Goal: Information Seeking & Learning: Find specific fact

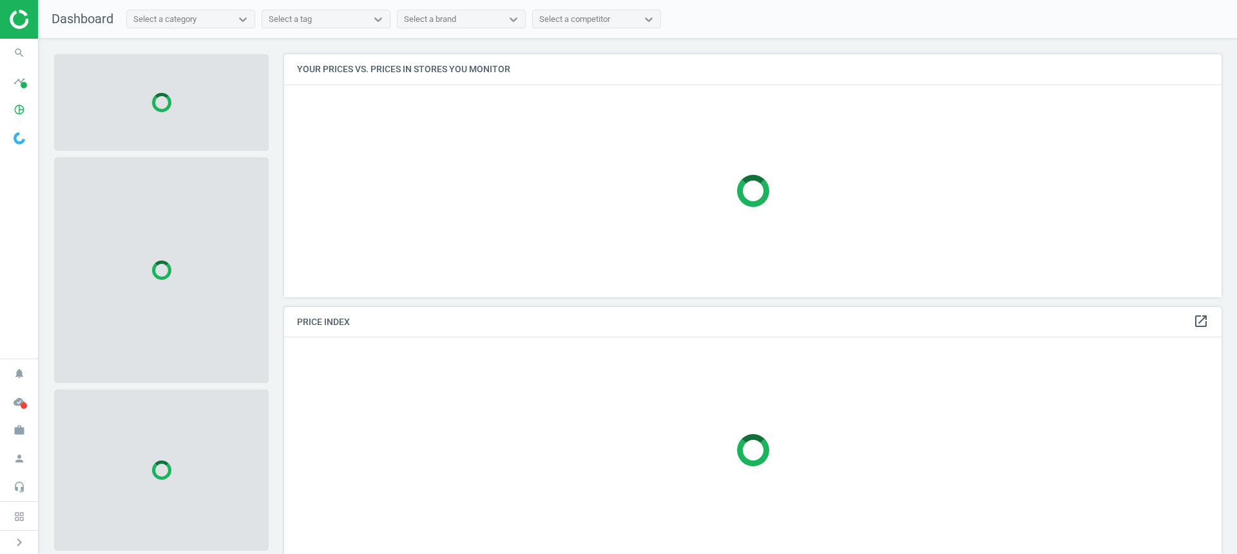
scroll to position [262, 948]
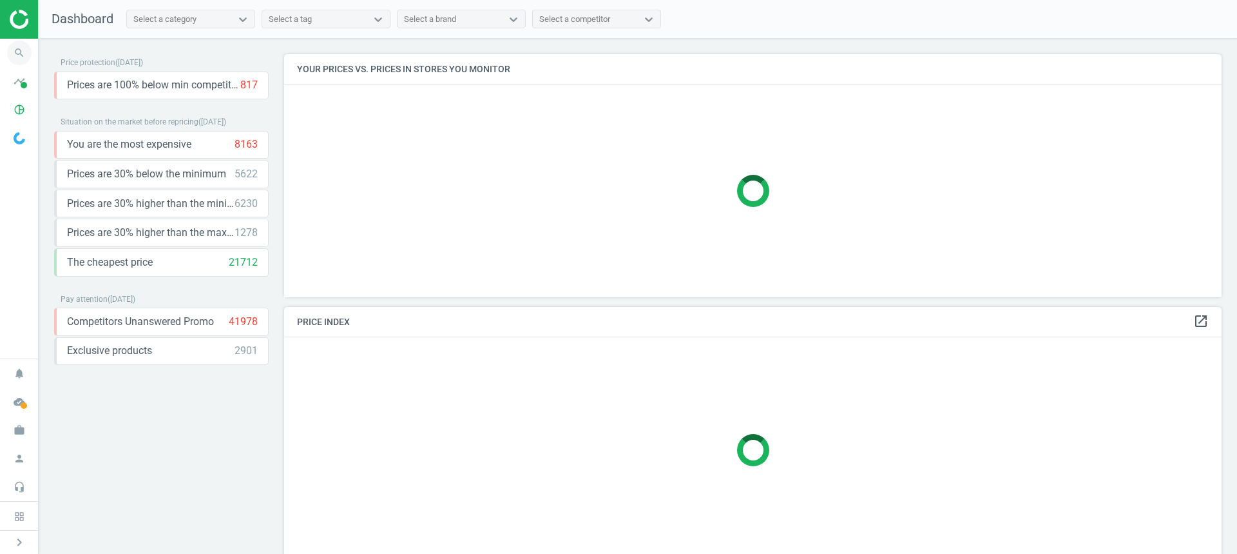
click at [19, 52] on icon "search" at bounding box center [19, 53] width 24 height 24
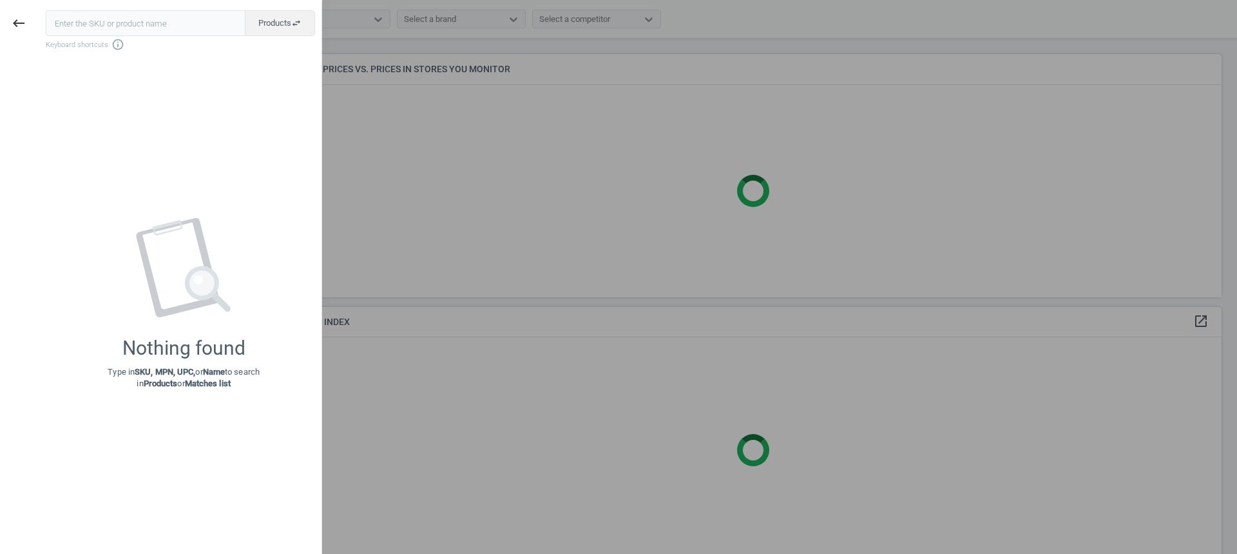
type input "VOL-9434225"
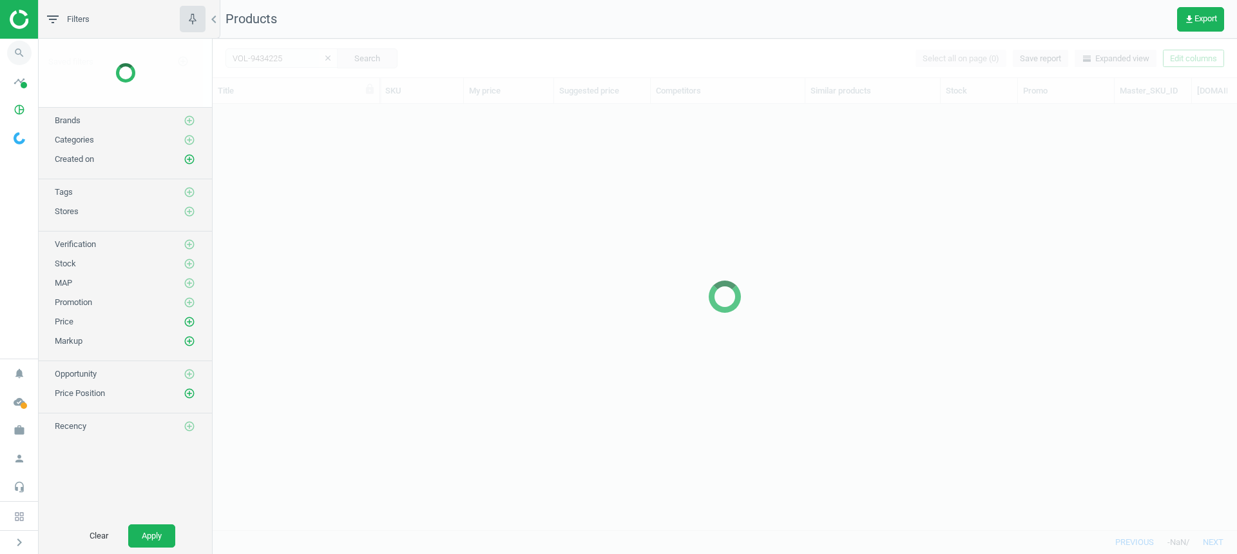
scroll to position [406, 1015]
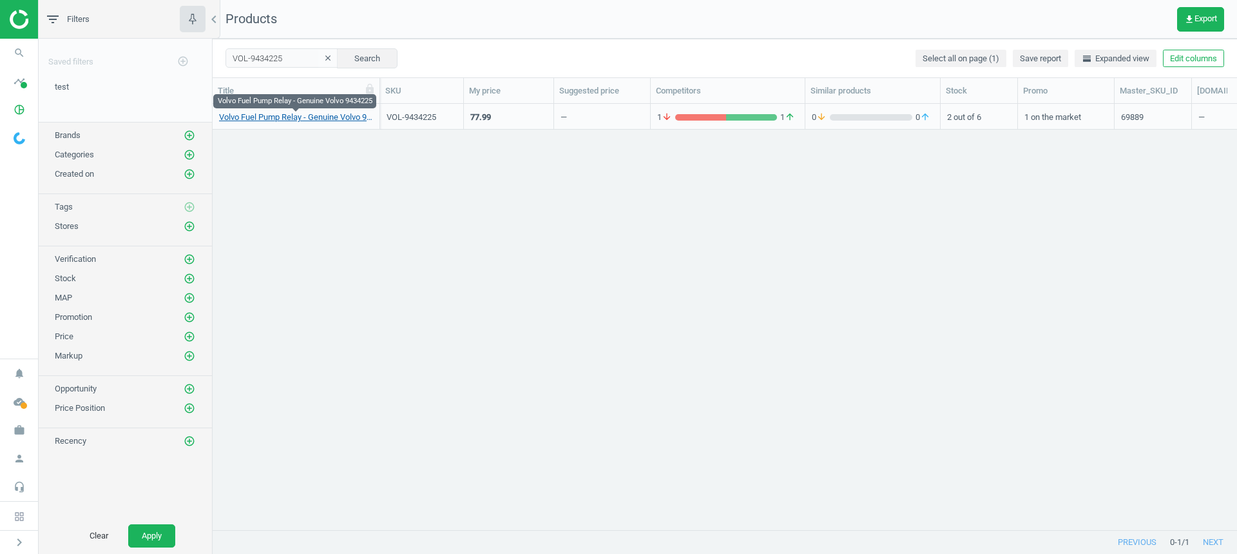
click at [250, 119] on link "Volvo Fuel Pump Relay - Genuine Volvo 9434225" at bounding box center [296, 117] width 154 height 12
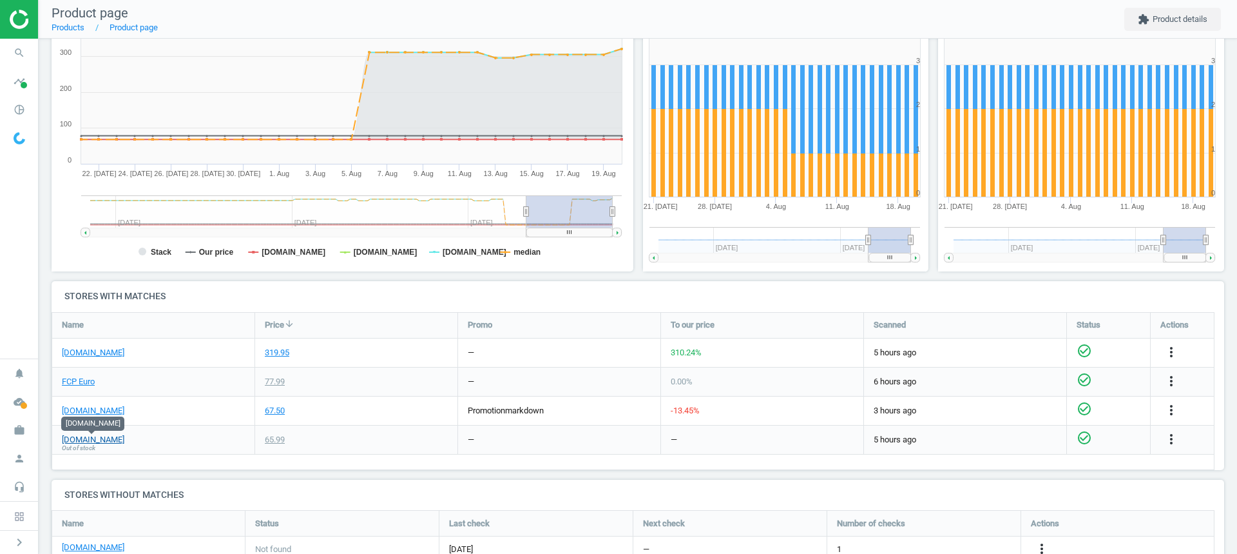
click at [110, 439] on link "[DOMAIN_NAME]" at bounding box center [93, 440] width 63 height 12
click at [86, 355] on link "[DOMAIN_NAME]" at bounding box center [93, 353] width 63 height 12
click at [97, 411] on link "[DOMAIN_NAME]" at bounding box center [93, 411] width 63 height 12
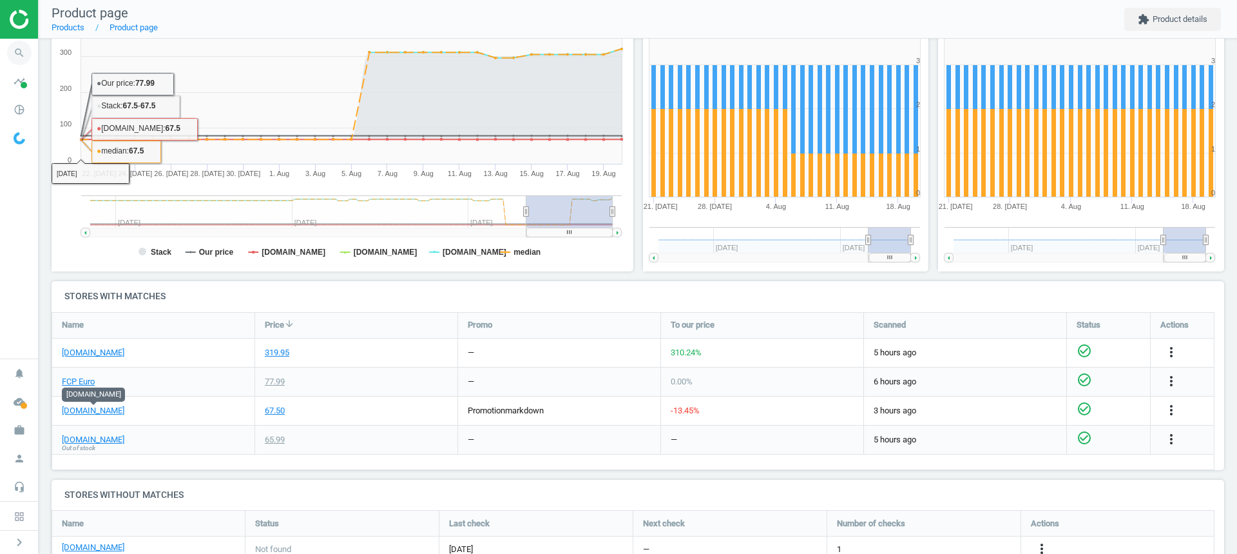
click at [17, 55] on icon "search" at bounding box center [19, 53] width 24 height 24
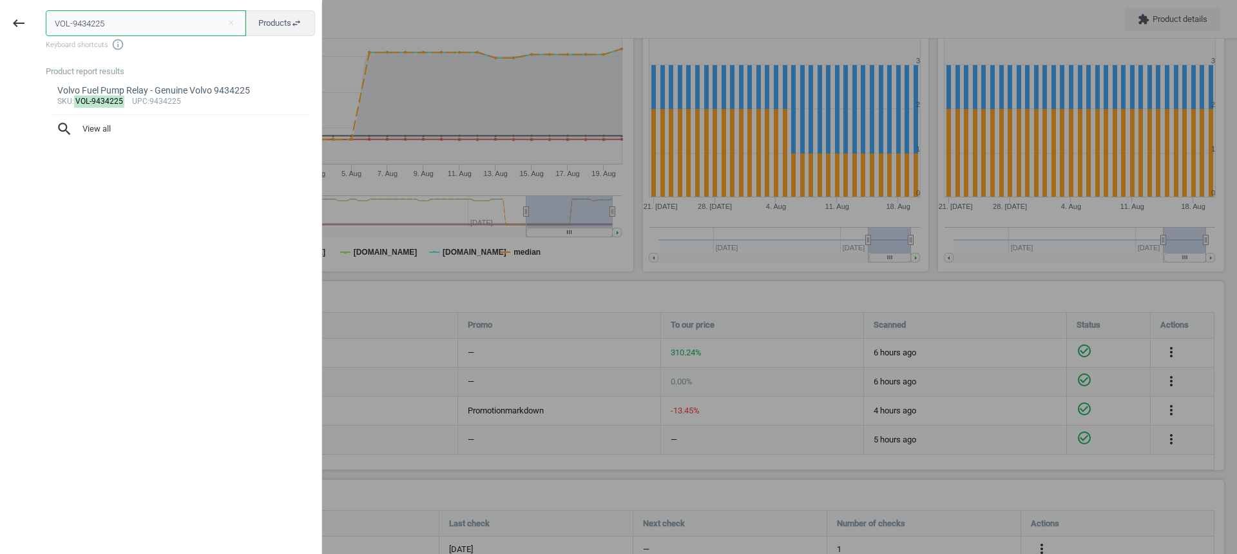
click at [125, 29] on input "VOL-9434225" at bounding box center [146, 23] width 200 height 26
paste input "89829"
type input "VOL-989829"
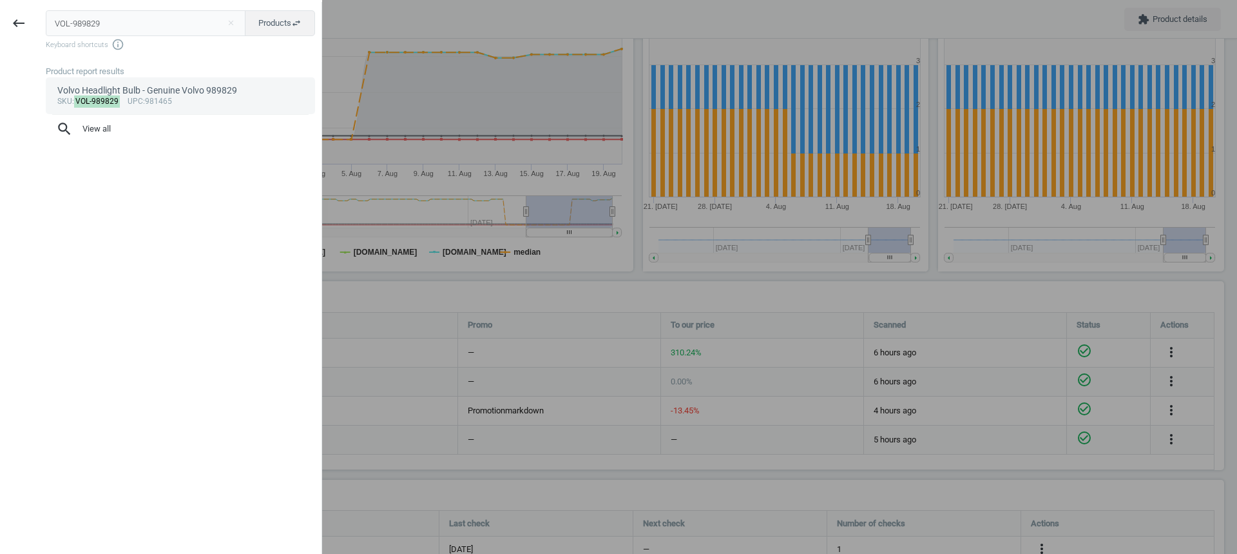
click at [102, 95] on mark "VOL-989829" at bounding box center [97, 101] width 46 height 12
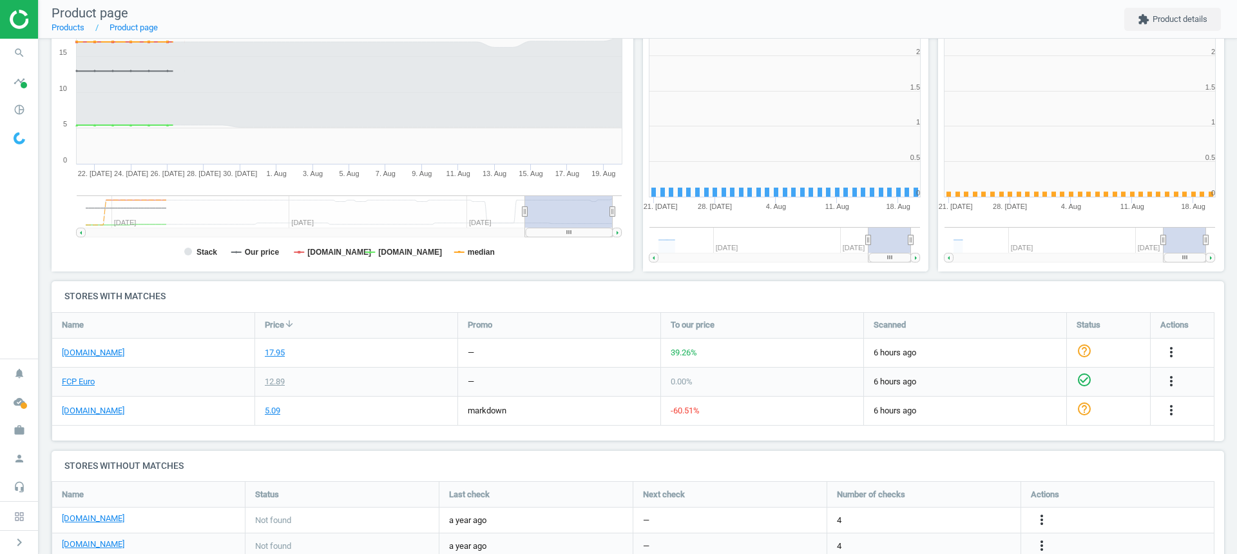
scroll to position [278, 304]
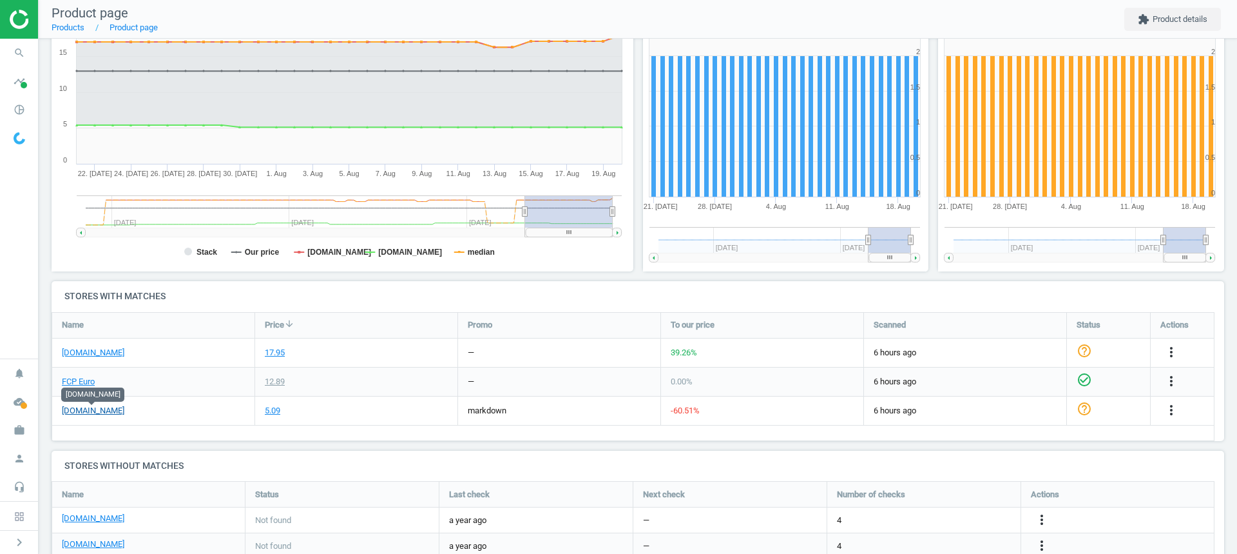
click at [92, 412] on link "[DOMAIN_NAME]" at bounding box center [93, 411] width 63 height 12
click at [90, 351] on link "[DOMAIN_NAME]" at bounding box center [93, 353] width 63 height 12
click at [106, 409] on link "[DOMAIN_NAME]" at bounding box center [93, 411] width 63 height 12
click at [23, 55] on icon "search" at bounding box center [19, 53] width 24 height 24
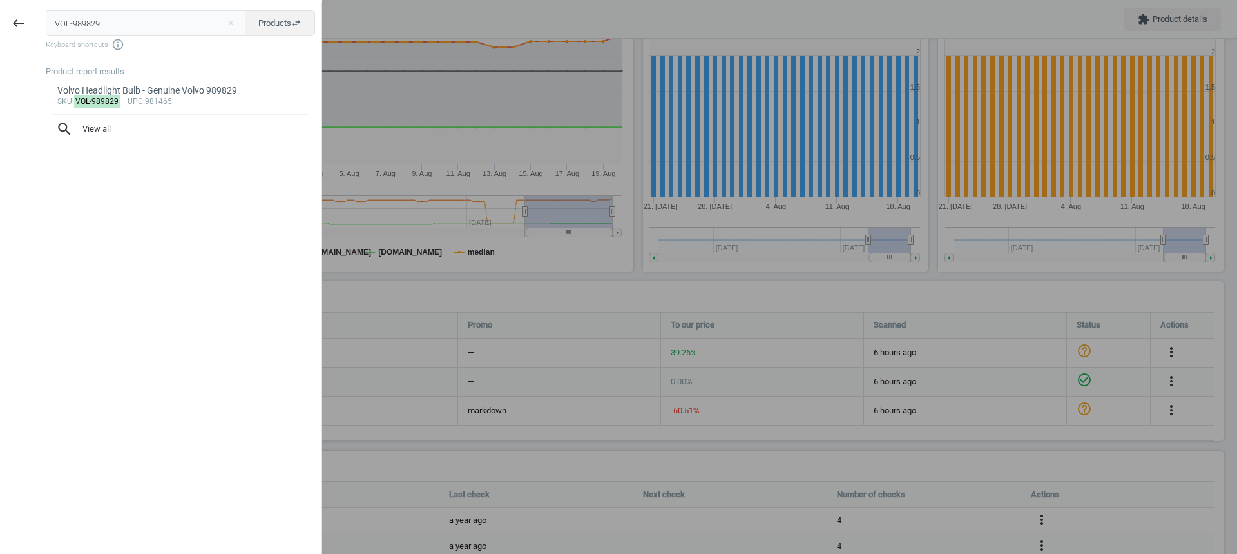
click at [106, 27] on input "VOL-989829" at bounding box center [146, 23] width 200 height 26
type input "CON-8PK1478"
click at [100, 105] on mark "CON-8PK1478" at bounding box center [101, 101] width 54 height 12
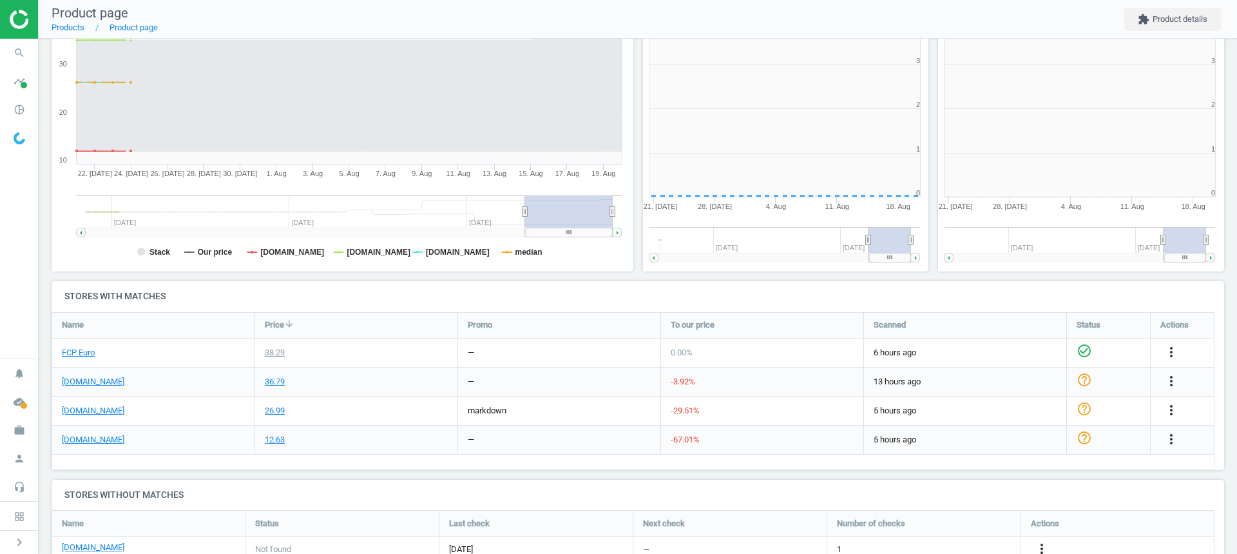
scroll to position [278, 304]
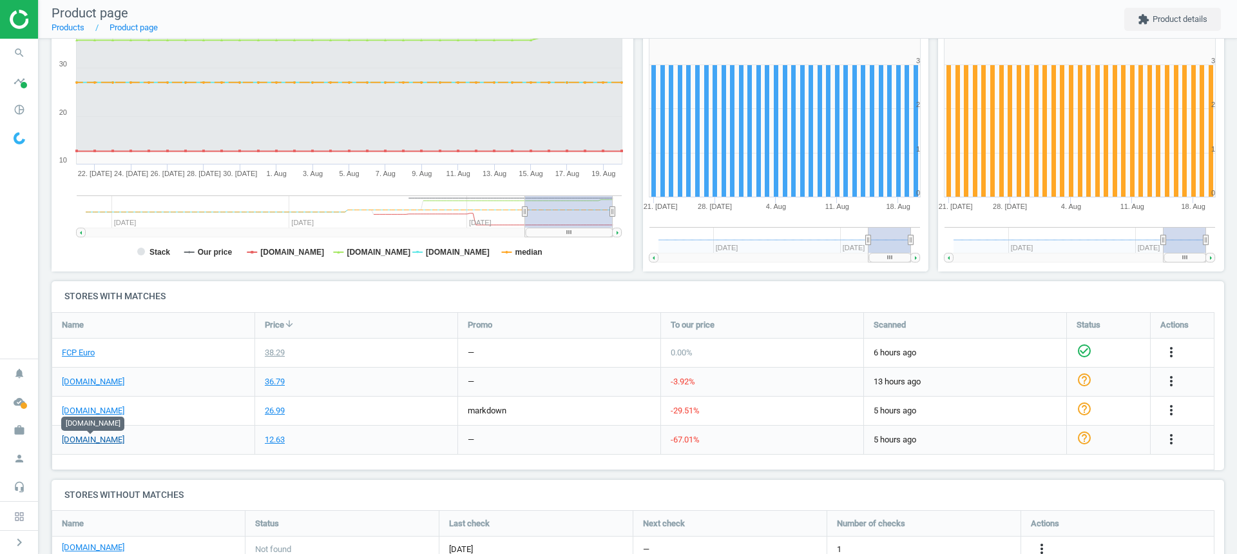
click at [104, 439] on link "[DOMAIN_NAME]" at bounding box center [93, 440] width 63 height 12
